Goal: Navigation & Orientation: Find specific page/section

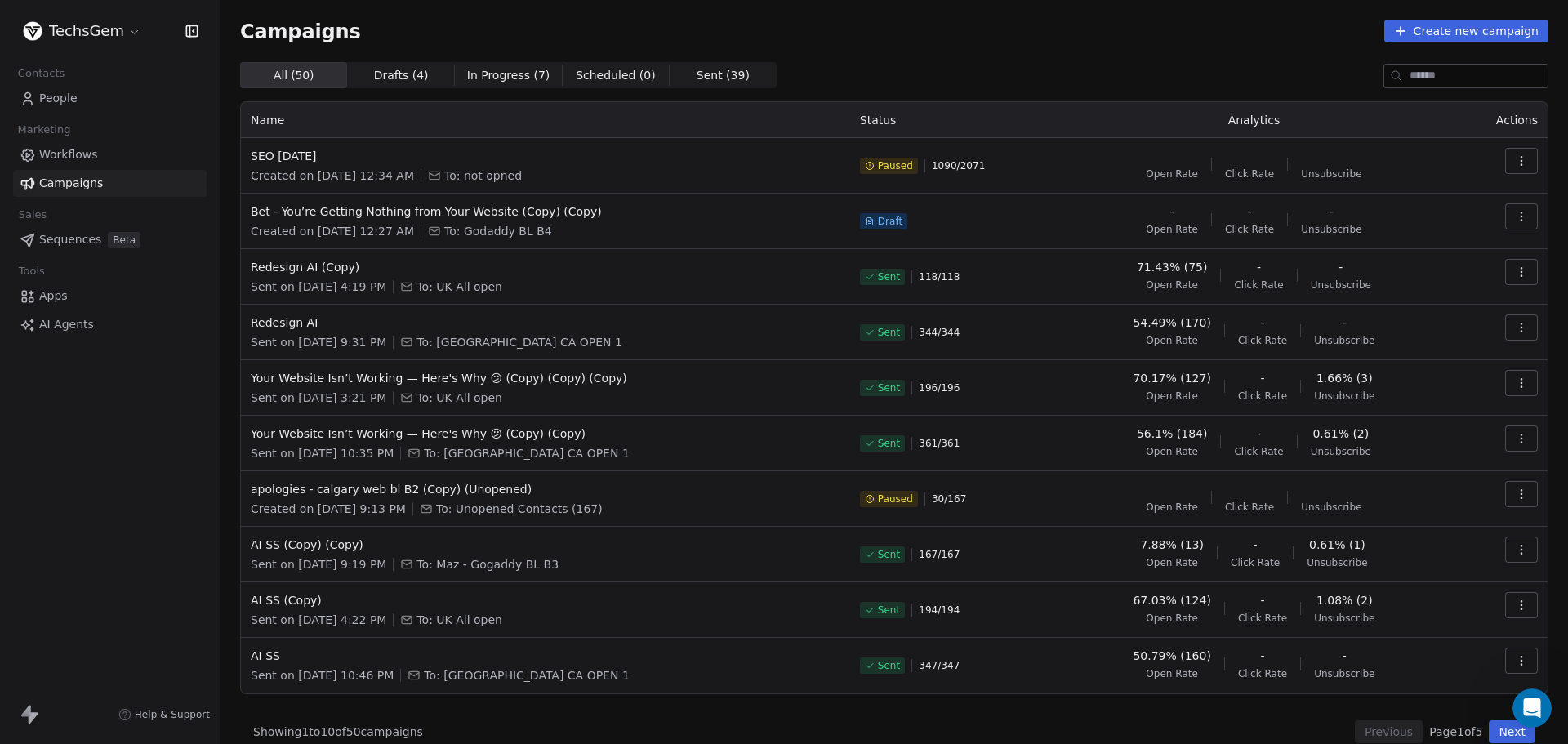
click at [908, 34] on div "Campaigns Create new campaign" at bounding box center [894, 31] width 1309 height 23
click at [953, 21] on div "Campaigns Create new campaign" at bounding box center [894, 31] width 1309 height 23
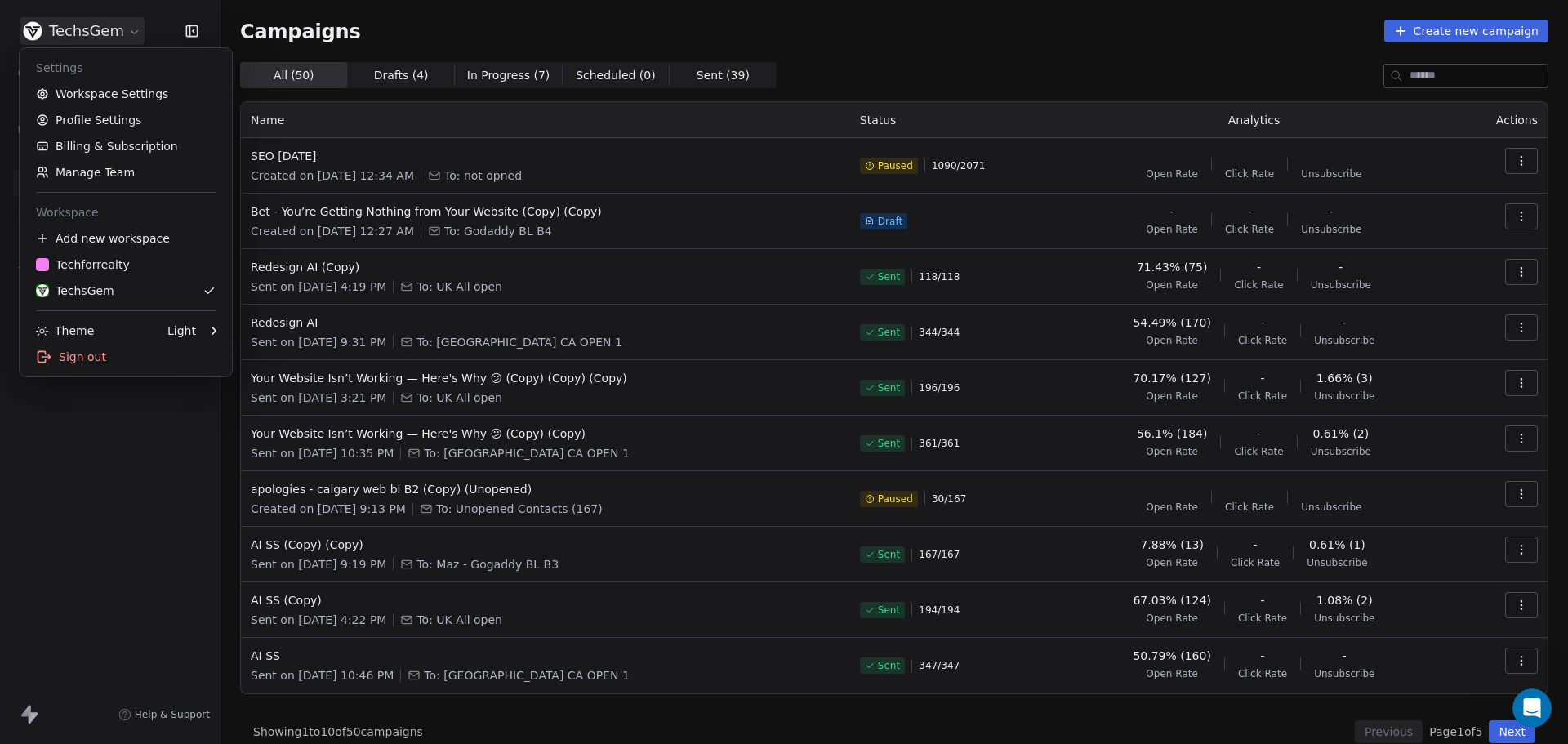
click at [112, 37] on html "TechsGem Contacts People Marketing Workflows Campaigns Sales Sequences Beta Too…" at bounding box center [784, 372] width 1568 height 744
click at [95, 266] on div "T Techforrealty" at bounding box center [83, 265] width 94 height 17
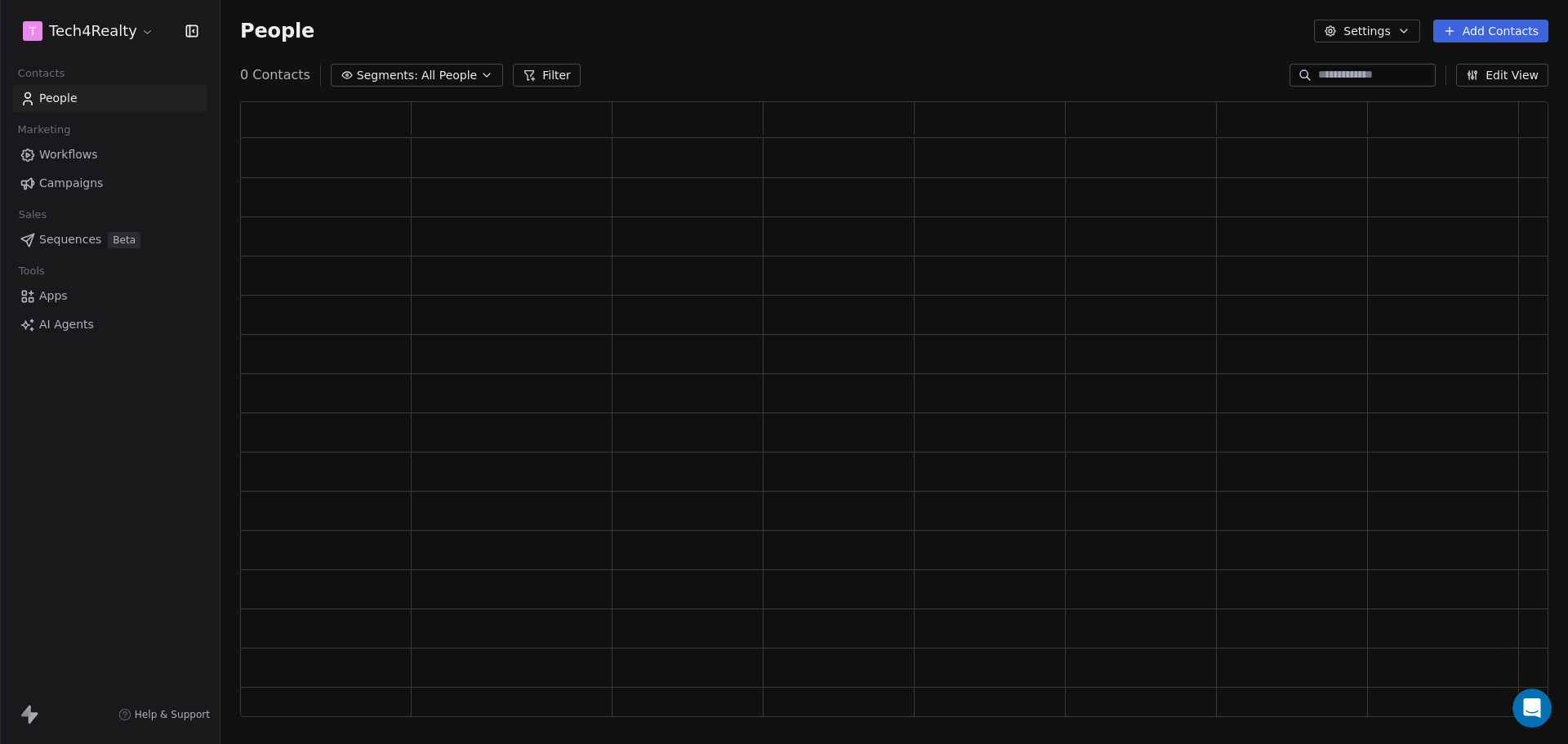
scroll to position [602, 1296]
click at [79, 186] on span "Campaigns" at bounding box center [71, 183] width 63 height 17
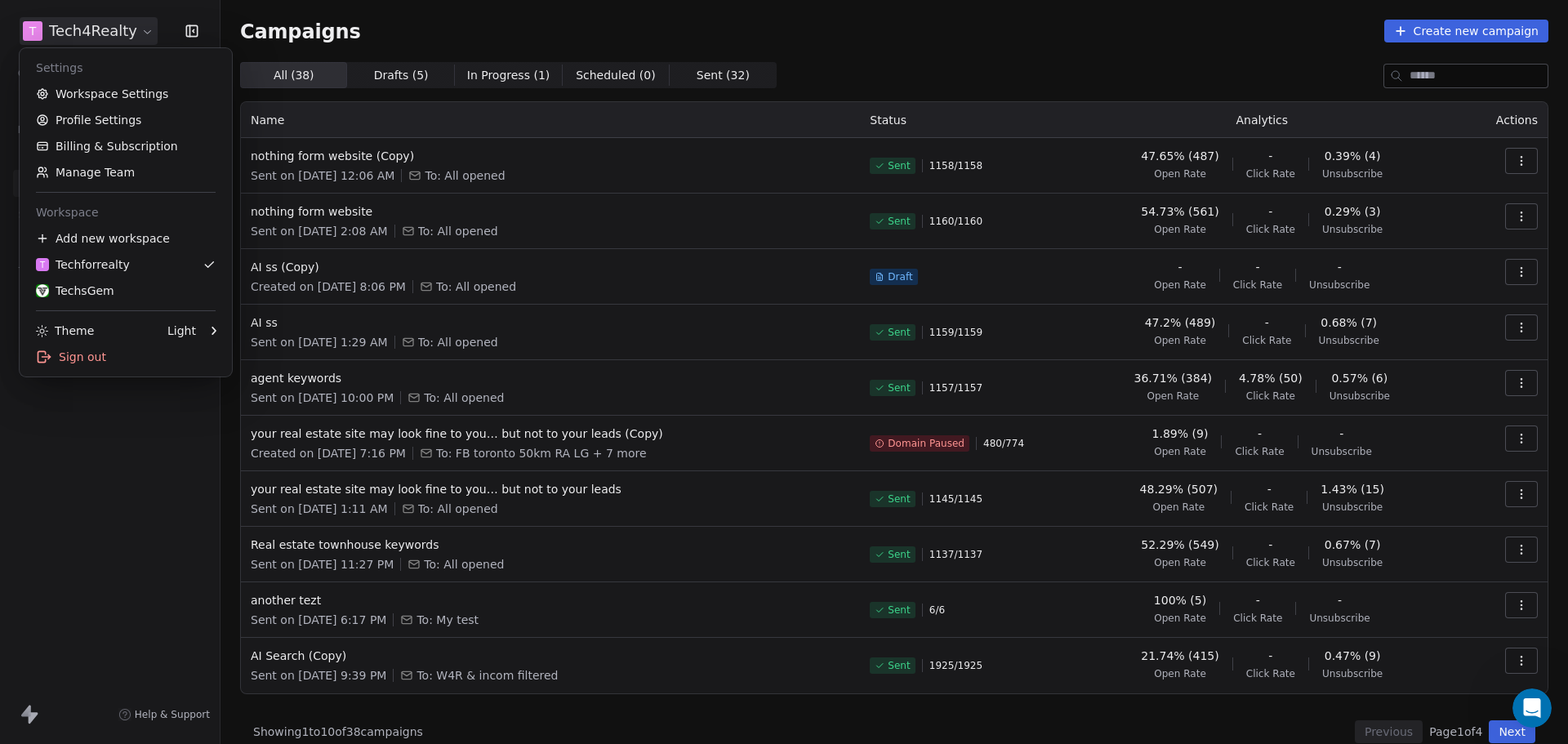
click at [81, 30] on html "T Tech4Realty Contacts People Marketing Workflows Campaigns Sales Sequences Bet…" at bounding box center [784, 372] width 1568 height 744
click at [84, 289] on div "TechsGem" at bounding box center [76, 291] width 78 height 17
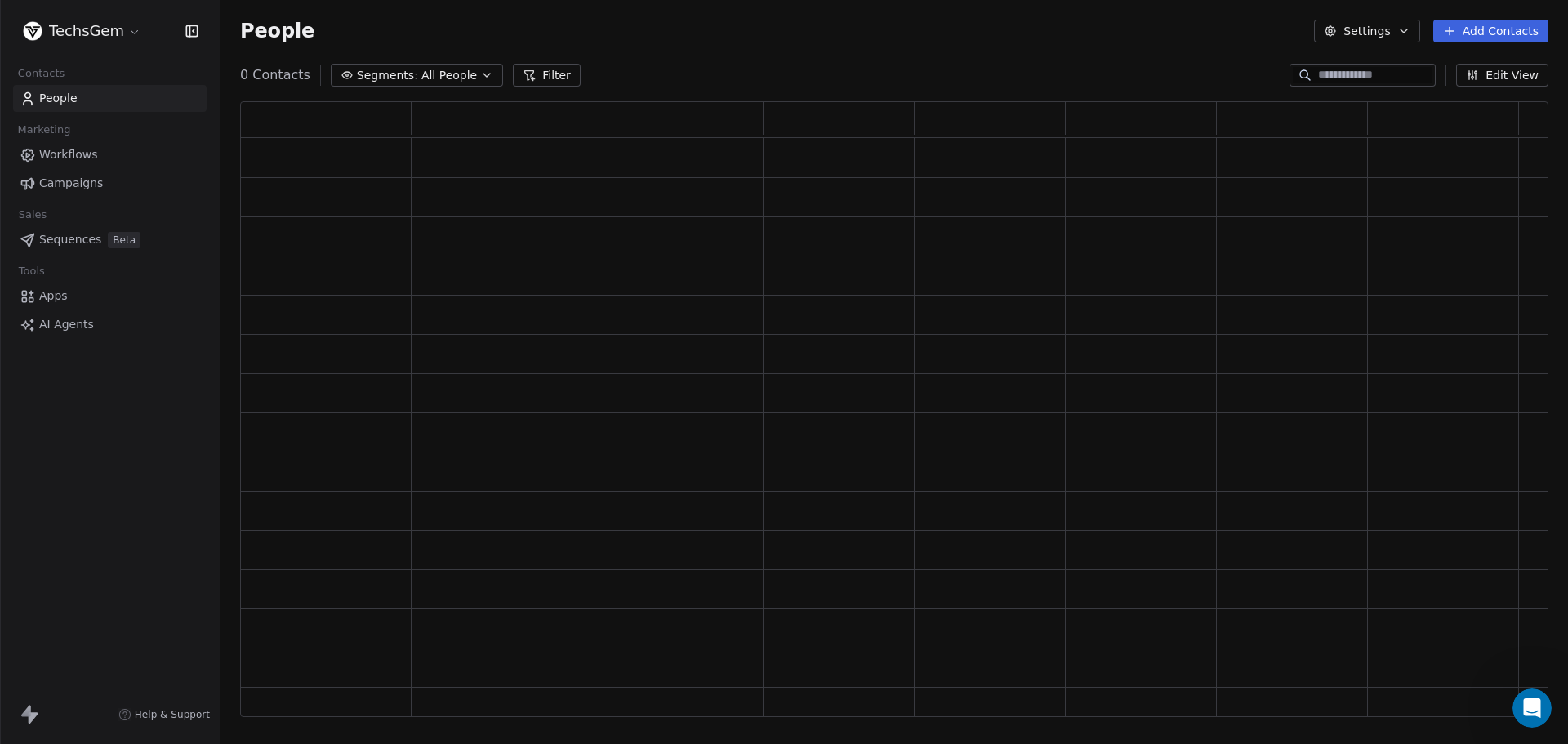
scroll to position [602, 1296]
click at [43, 175] on span "Campaigns" at bounding box center [71, 183] width 63 height 17
